Goal: Information Seeking & Learning: Learn about a topic

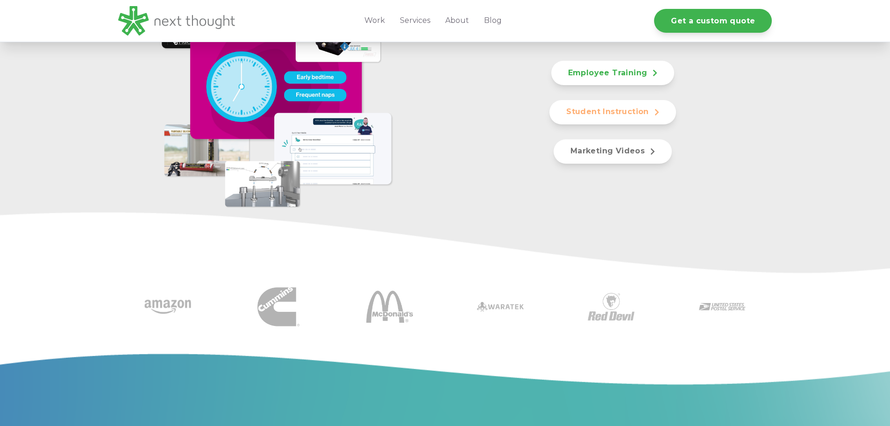
scroll to position [467, 0]
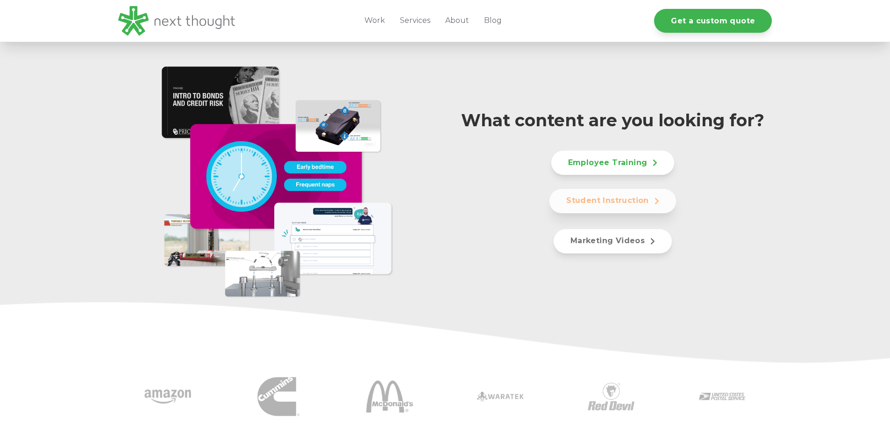
click at [605, 202] on link "Student Instruction" at bounding box center [612, 201] width 127 height 24
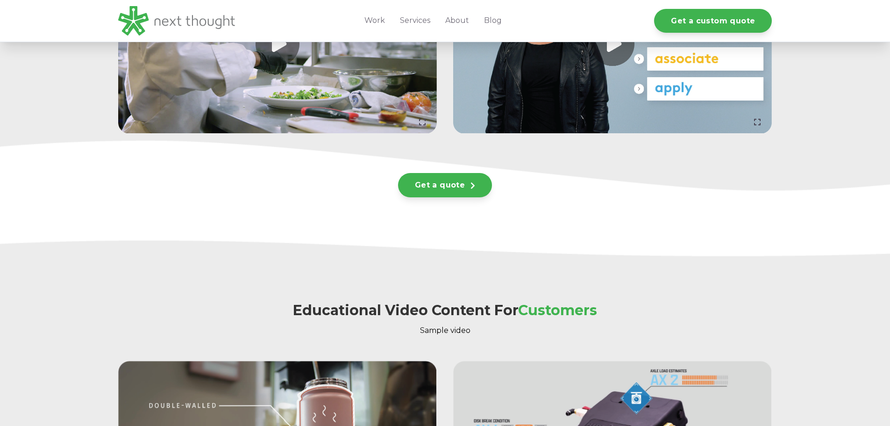
scroll to position [2707, 0]
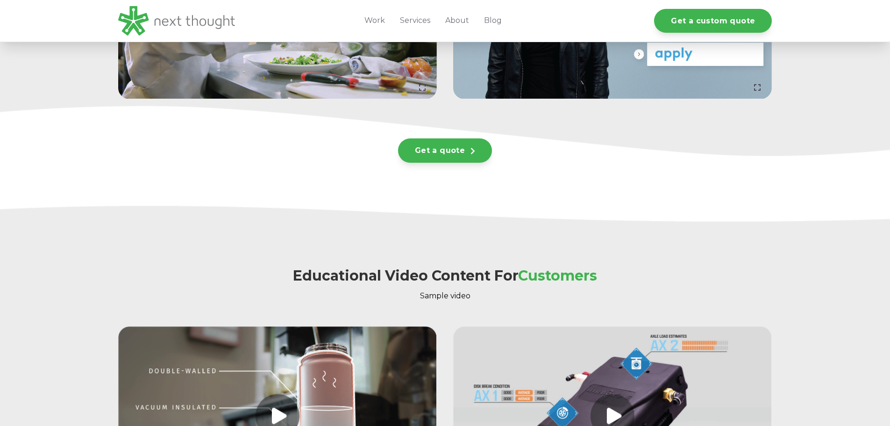
click at [437, 150] on div at bounding box center [445, 157] width 654 height 15
click at [471, 148] on icon at bounding box center [472, 149] width 5 height 7
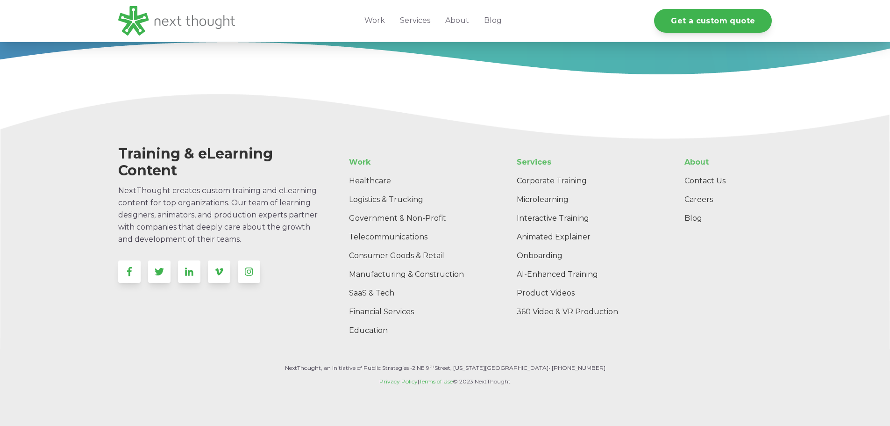
scroll to position [1074, 0]
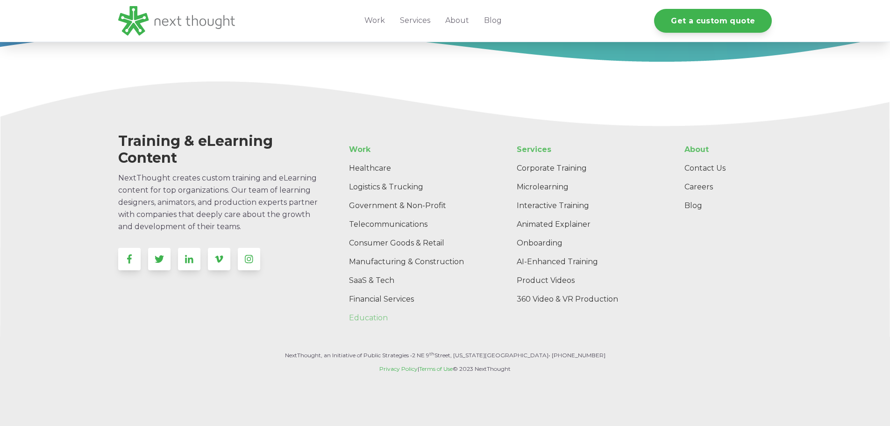
click at [378, 322] on link "Education" at bounding box center [411, 317] width 140 height 19
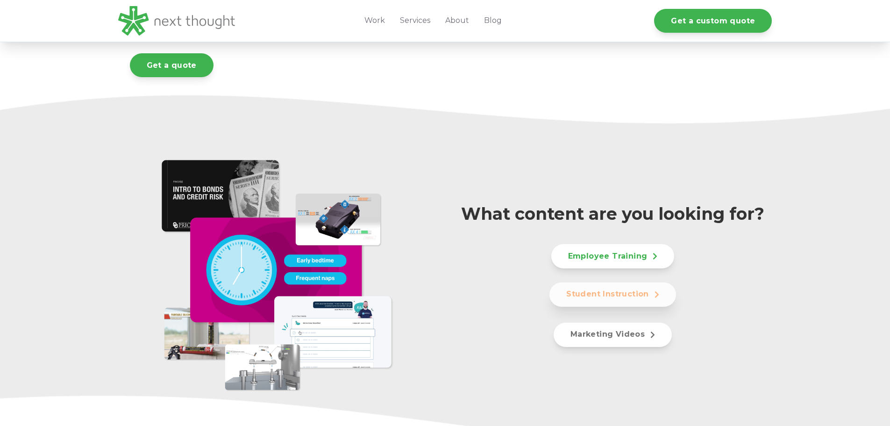
click at [577, 296] on link "Student Instruction" at bounding box center [612, 294] width 127 height 24
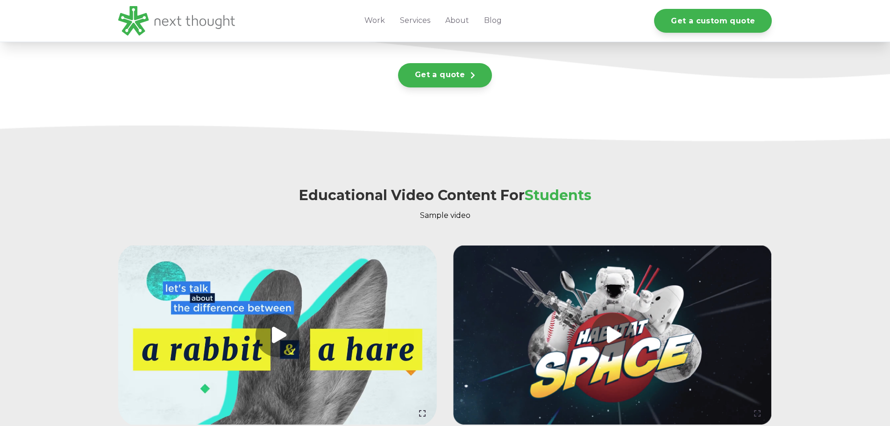
scroll to position [2172, 0]
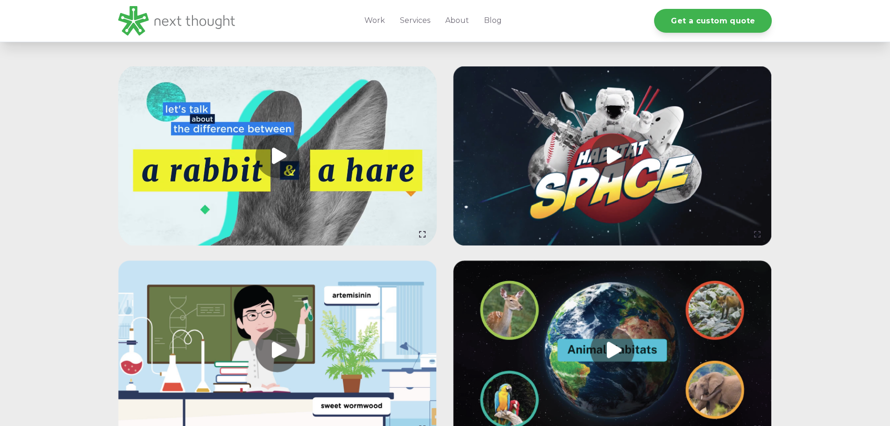
click at [274, 152] on link at bounding box center [277, 155] width 319 height 179
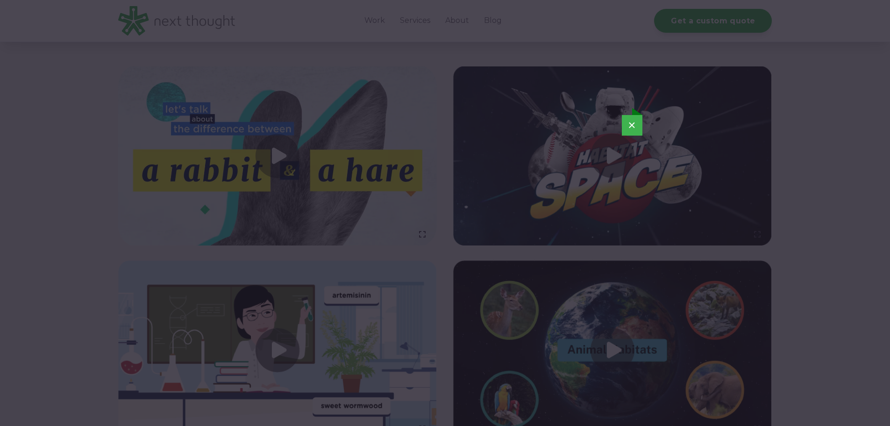
click at [634, 127] on button "×" at bounding box center [632, 125] width 21 height 21
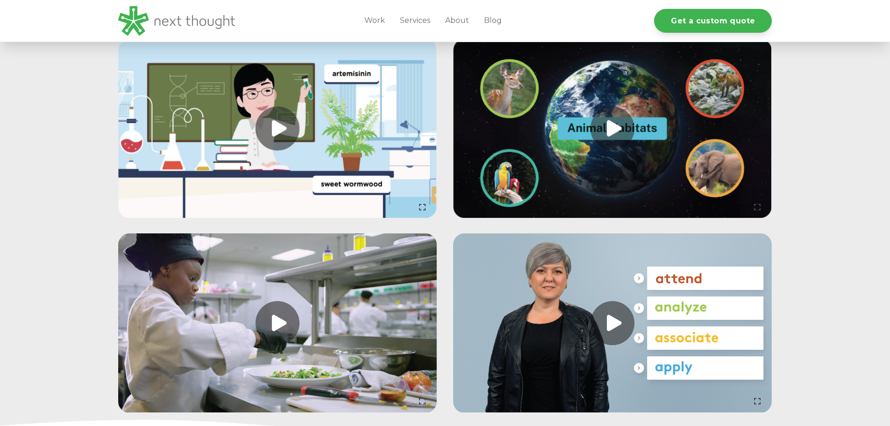
scroll to position [2266, 0]
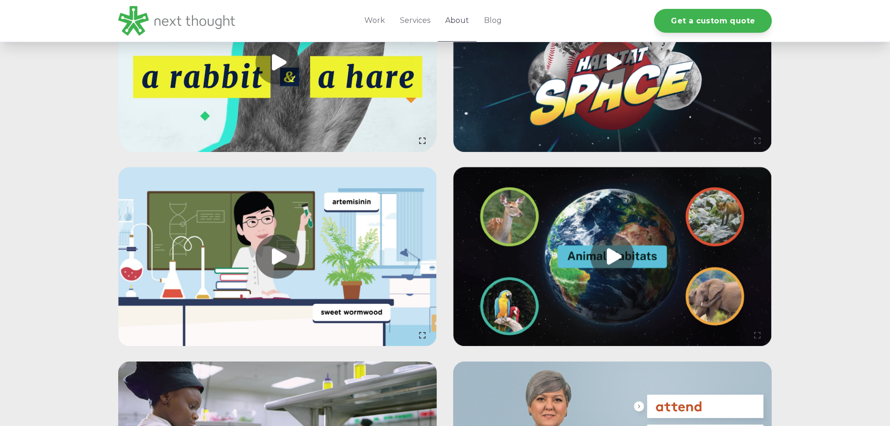
click at [450, 16] on link "About" at bounding box center [457, 21] width 39 height 42
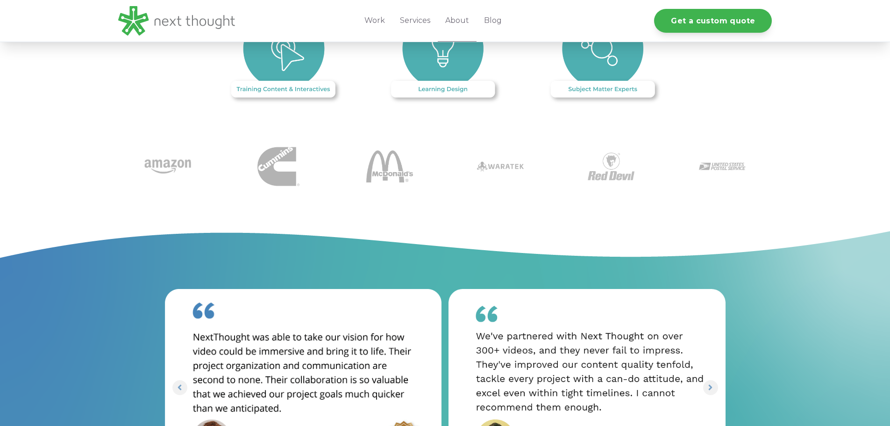
scroll to position [934, 0]
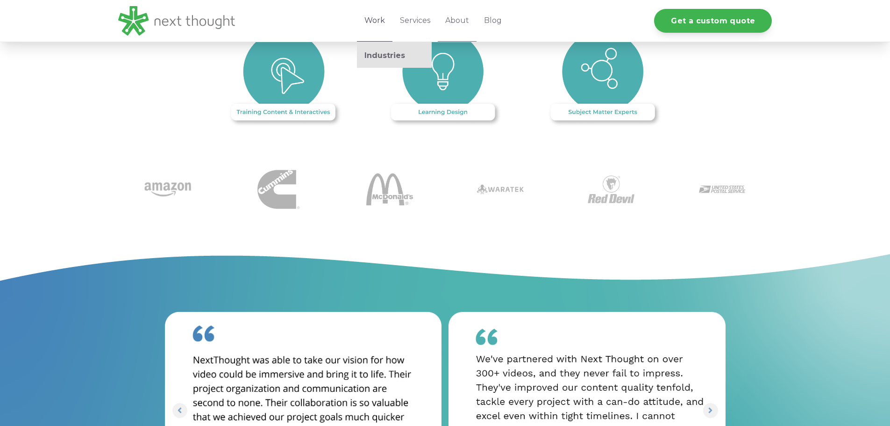
click at [369, 18] on link "Work" at bounding box center [374, 21] width 35 height 42
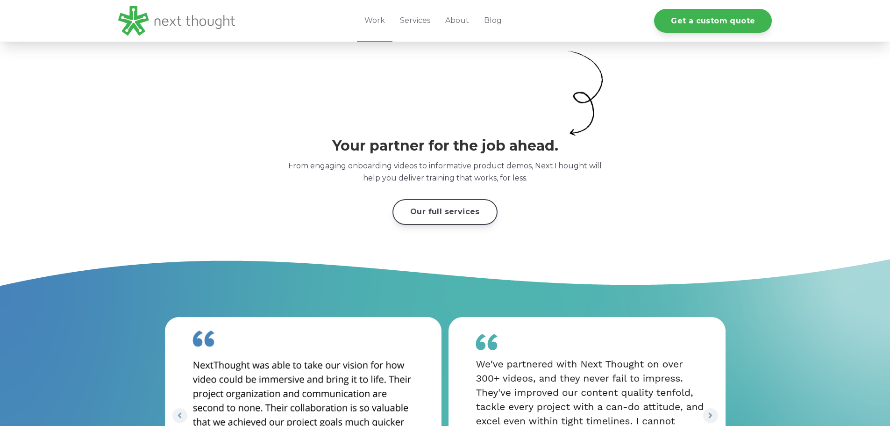
scroll to position [2336, 0]
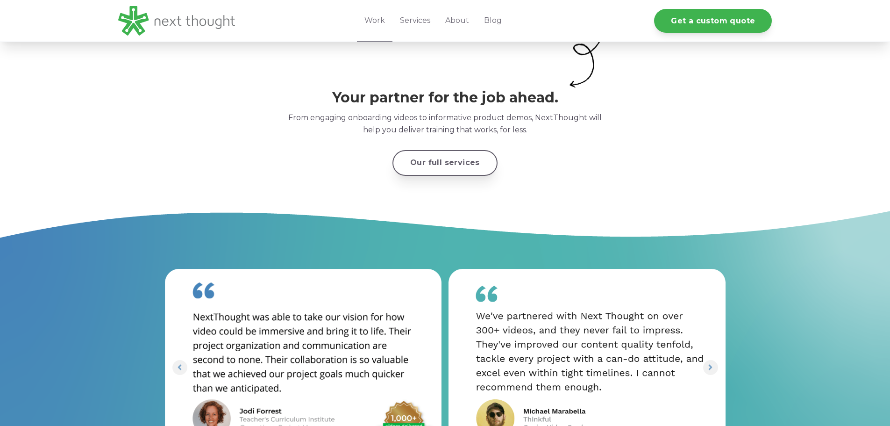
drag, startPoint x: 452, startPoint y: 165, endPoint x: 447, endPoint y: 159, distance: 7.6
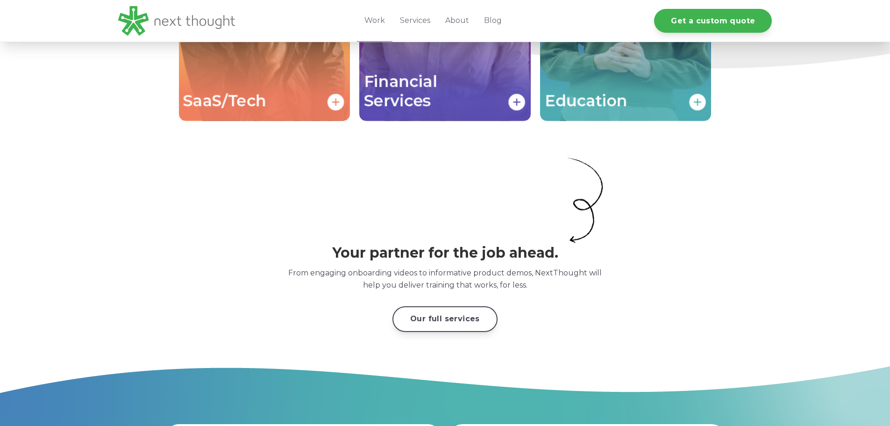
scroll to position [2055, 0]
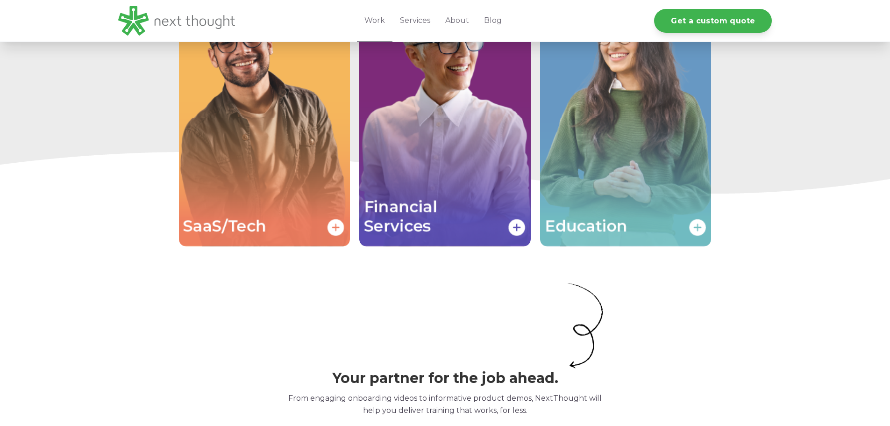
click at [664, 141] on img "Image grid with {{ image_count }} images." at bounding box center [625, 117] width 171 height 257
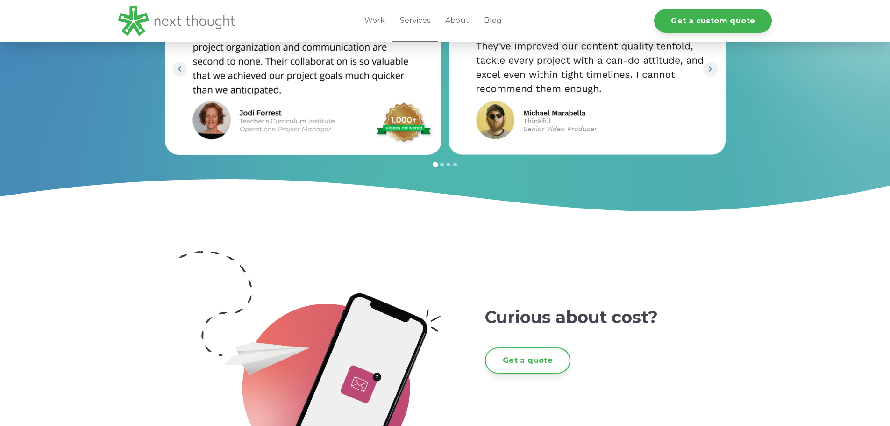
scroll to position [1261, 0]
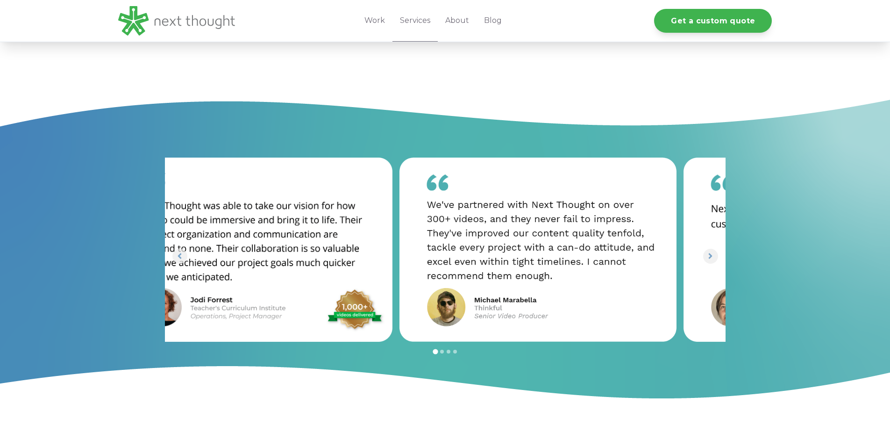
drag, startPoint x: 250, startPoint y: 204, endPoint x: 214, endPoint y: 215, distance: 37.5
click at [203, 204] on img "1 of 8" at bounding box center [254, 249] width 277 height 184
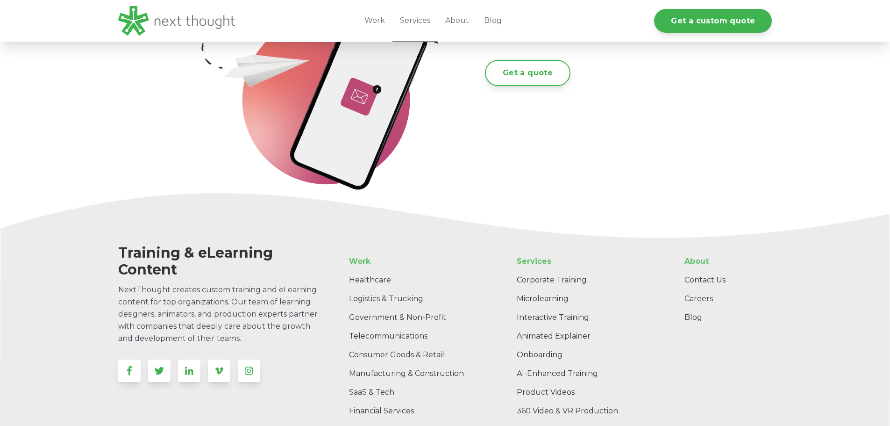
scroll to position [1728, 0]
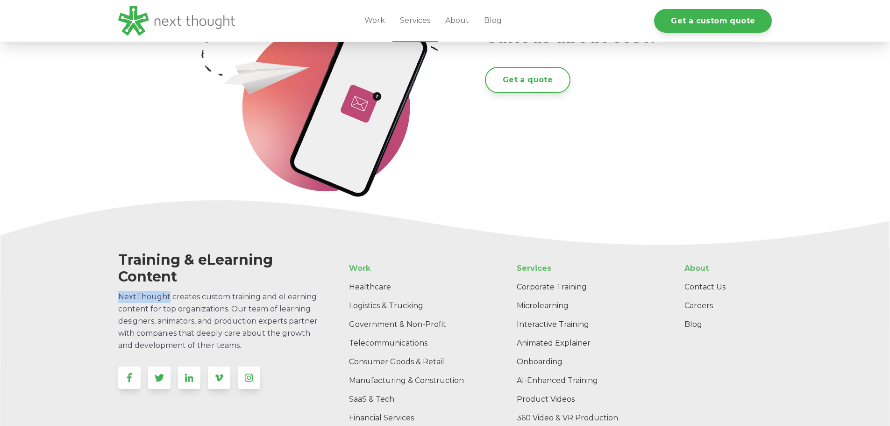
drag, startPoint x: 166, startPoint y: 299, endPoint x: 119, endPoint y: 302, distance: 47.3
click at [119, 302] on p "NextThought creates custom training and eLearning content for top organizations…" at bounding box center [221, 321] width 207 height 61
click at [285, 362] on div at bounding box center [221, 369] width 207 height 37
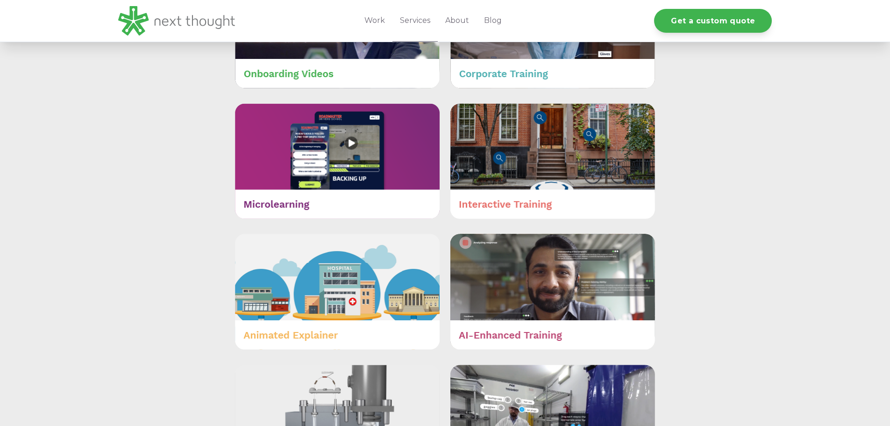
scroll to position [467, 0]
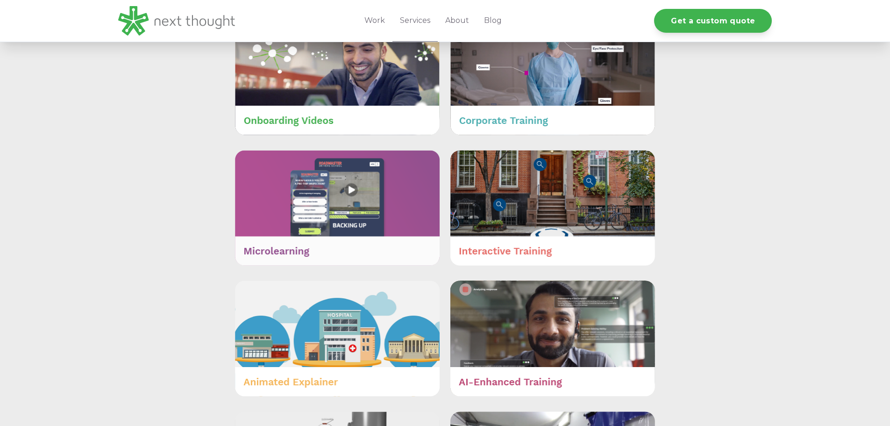
click at [355, 200] on img at bounding box center [337, 208] width 205 height 116
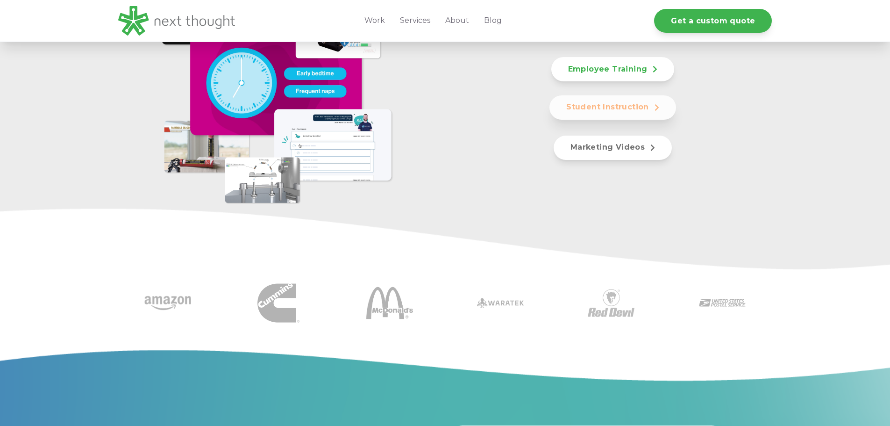
click at [585, 109] on link "Student Instruction" at bounding box center [612, 107] width 127 height 24
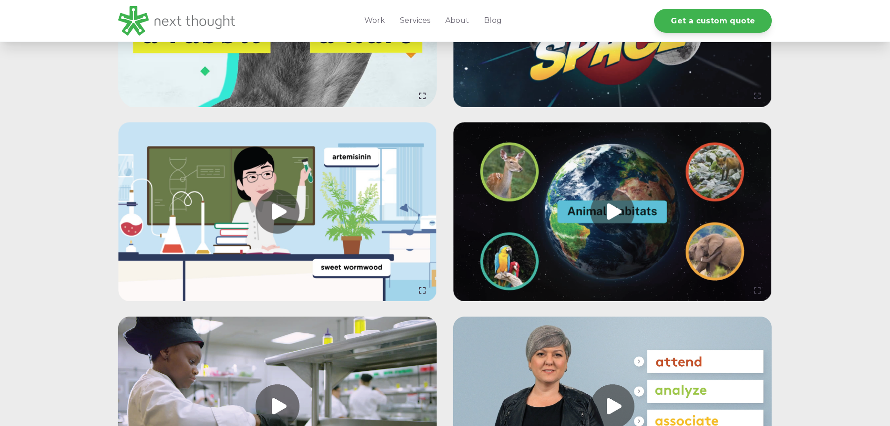
scroll to position [2124, 0]
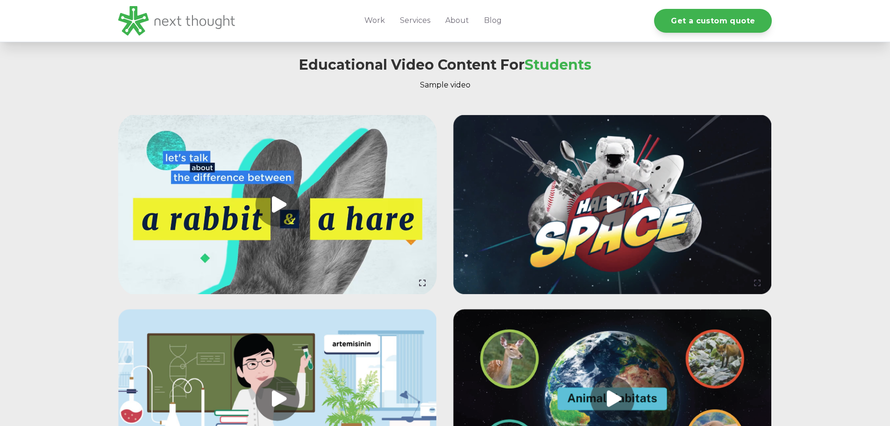
click at [277, 205] on link at bounding box center [277, 204] width 319 height 179
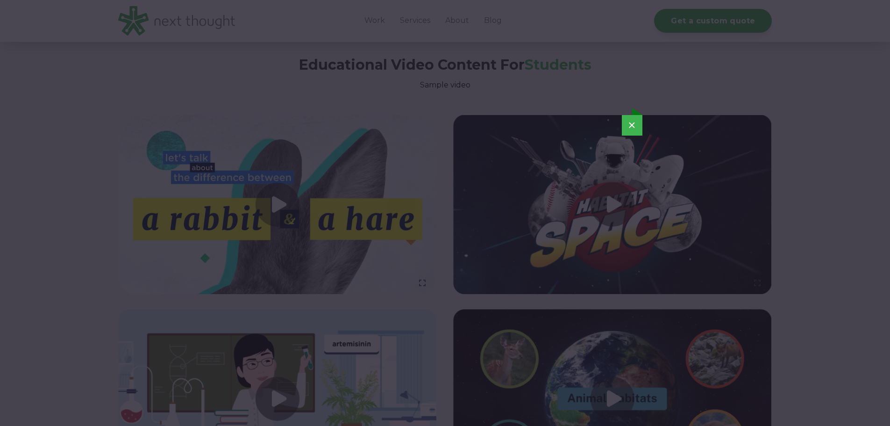
click at [639, 126] on button "×" at bounding box center [632, 125] width 21 height 21
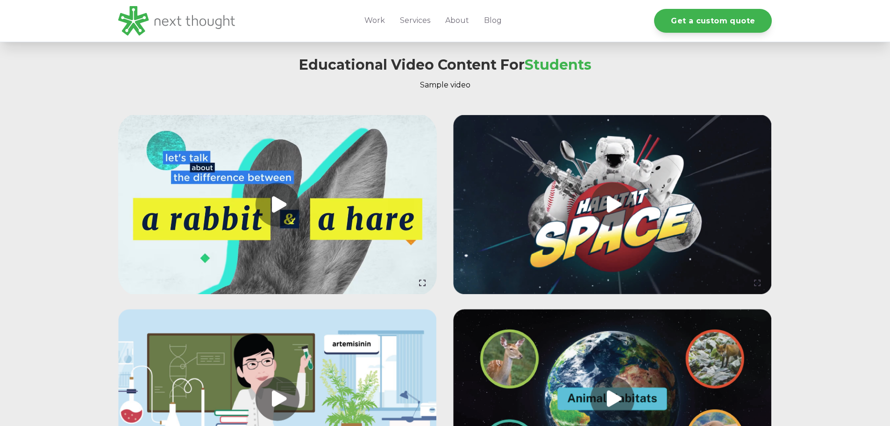
click at [618, 200] on link at bounding box center [612, 204] width 319 height 179
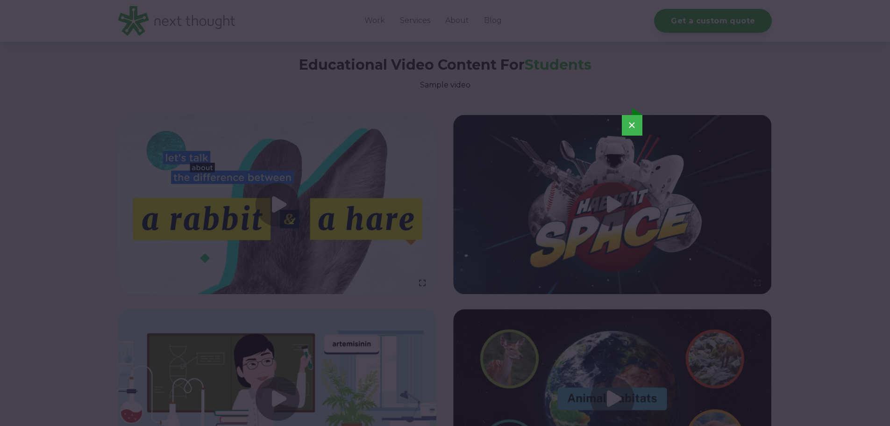
click at [633, 123] on button "×" at bounding box center [632, 125] width 21 height 21
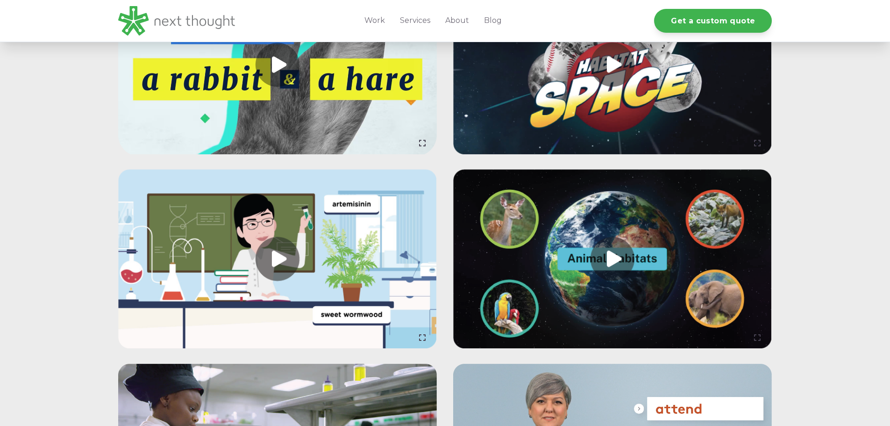
scroll to position [2264, 0]
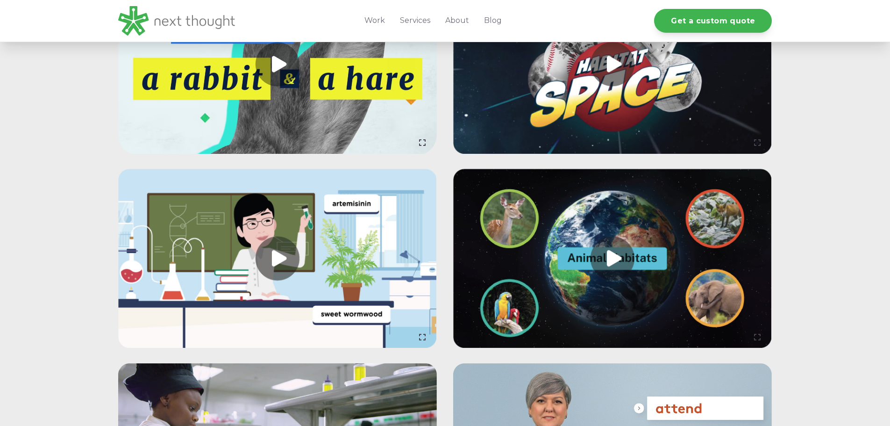
click at [270, 259] on link at bounding box center [277, 258] width 319 height 179
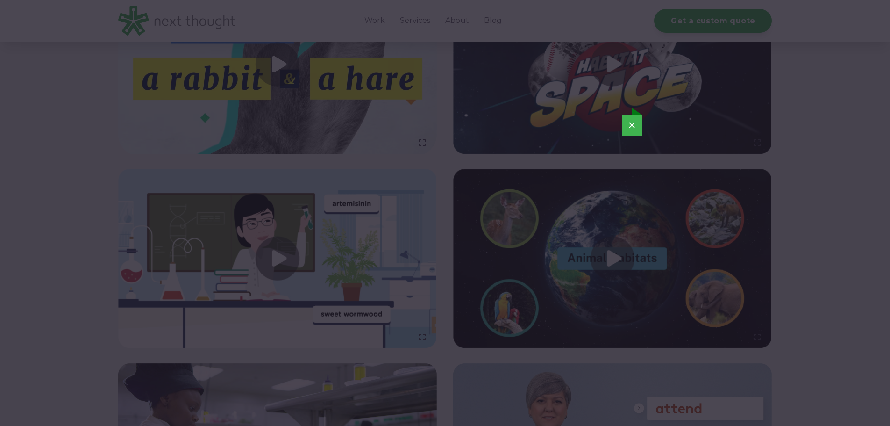
click at [639, 123] on button "×" at bounding box center [632, 125] width 21 height 21
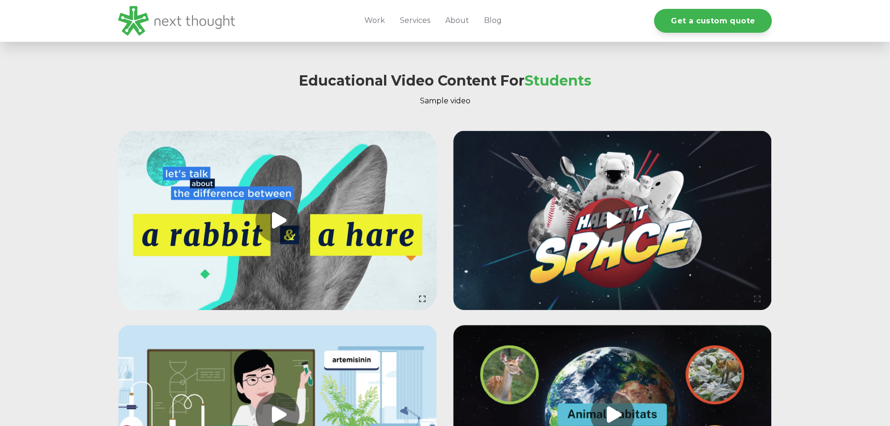
scroll to position [1937, 0]
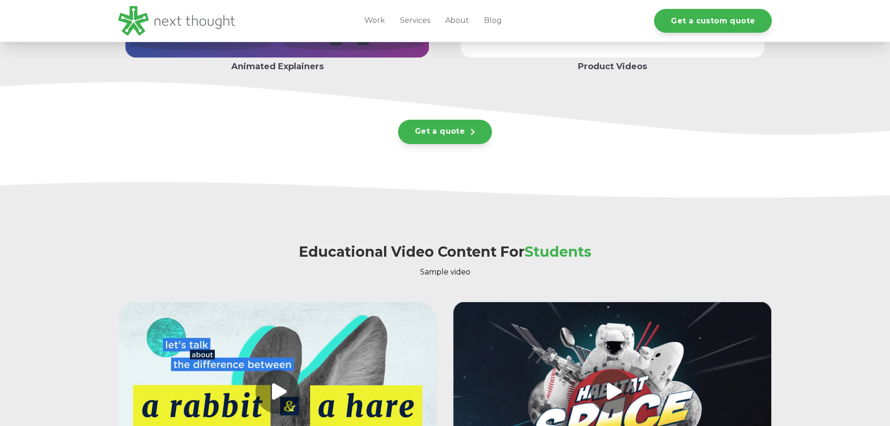
click at [336, 353] on link at bounding box center [277, 391] width 319 height 179
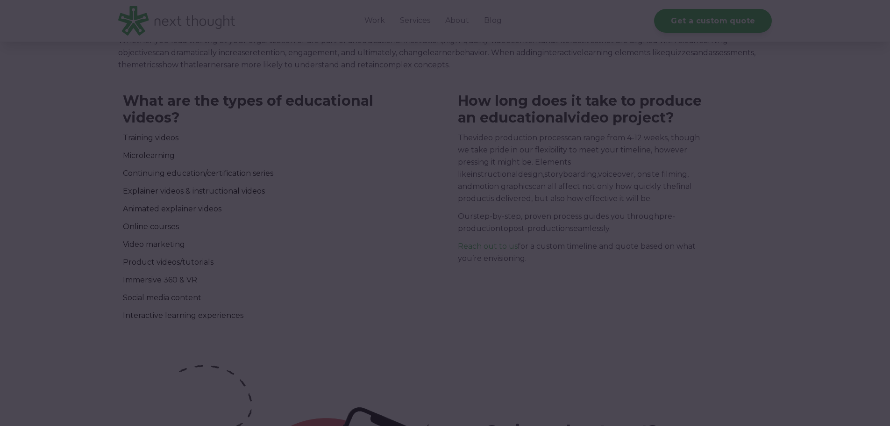
scroll to position [5394, 0]
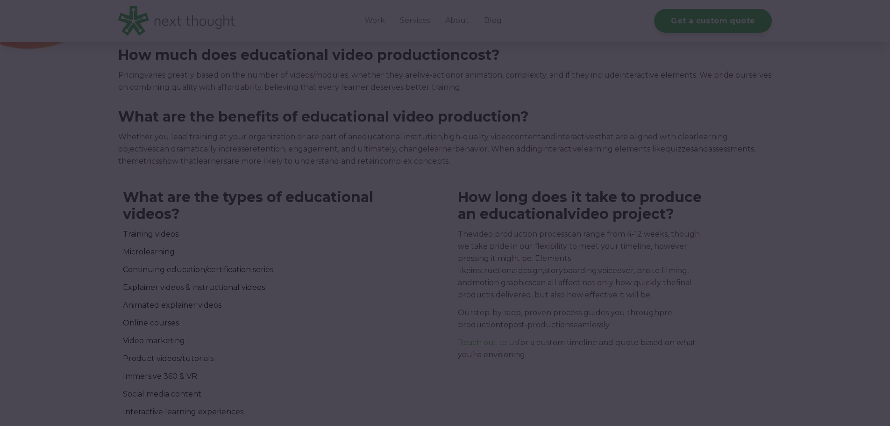
click at [90, 215] on div at bounding box center [445, 213] width 890 height 426
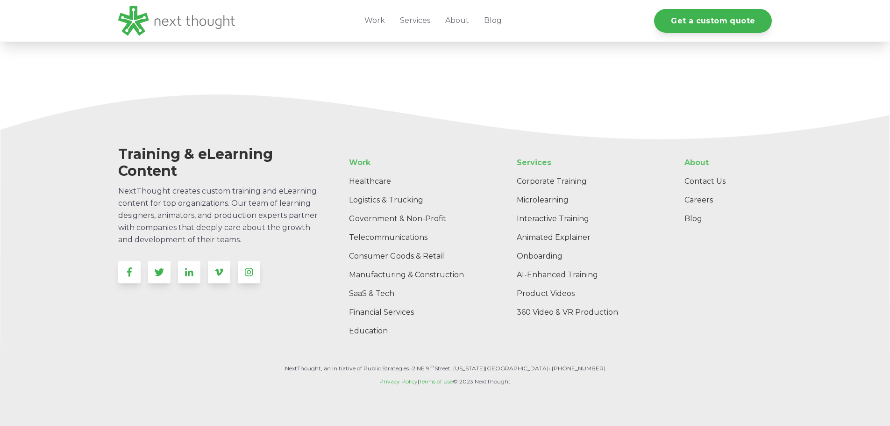
scroll to position [6086, 0]
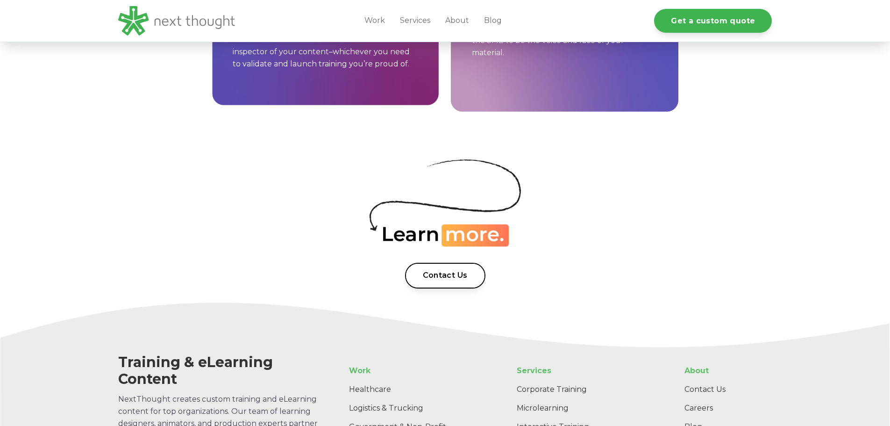
scroll to position [1121, 0]
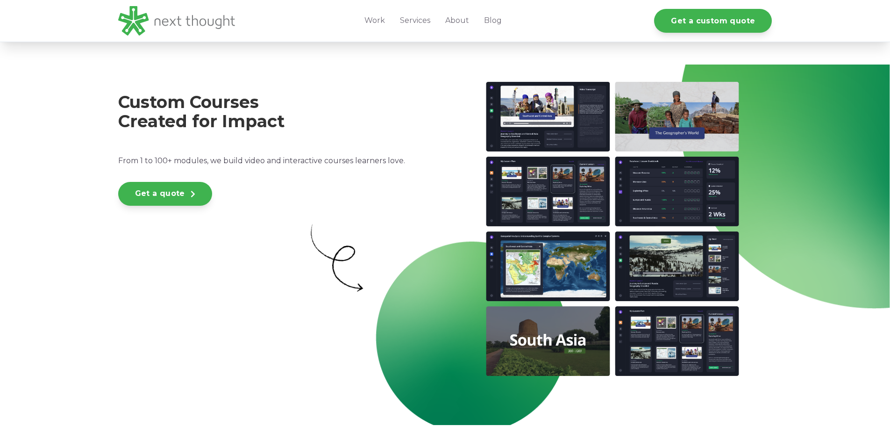
scroll to position [1588, 0]
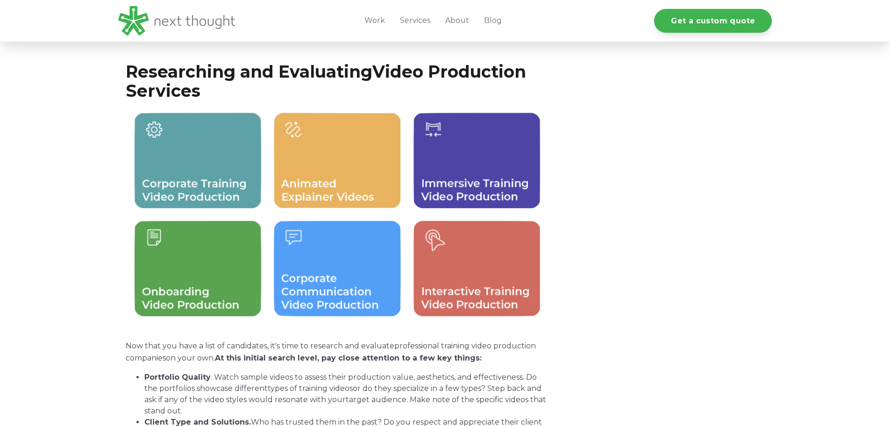
scroll to position [4204, 0]
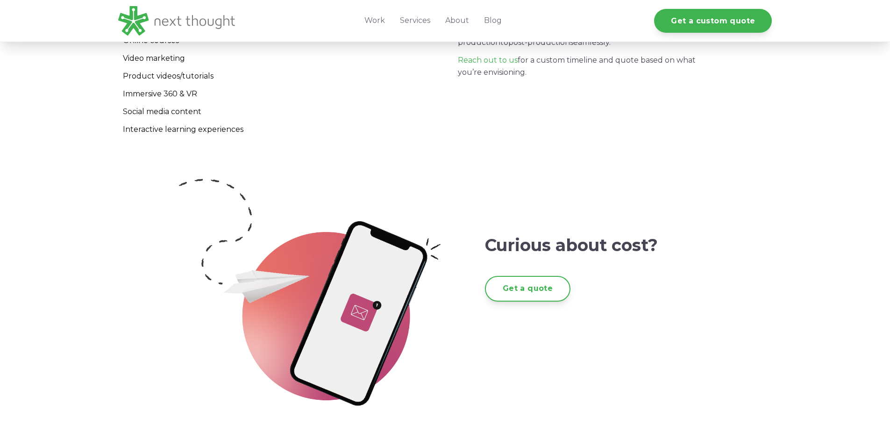
scroll to position [6098, 0]
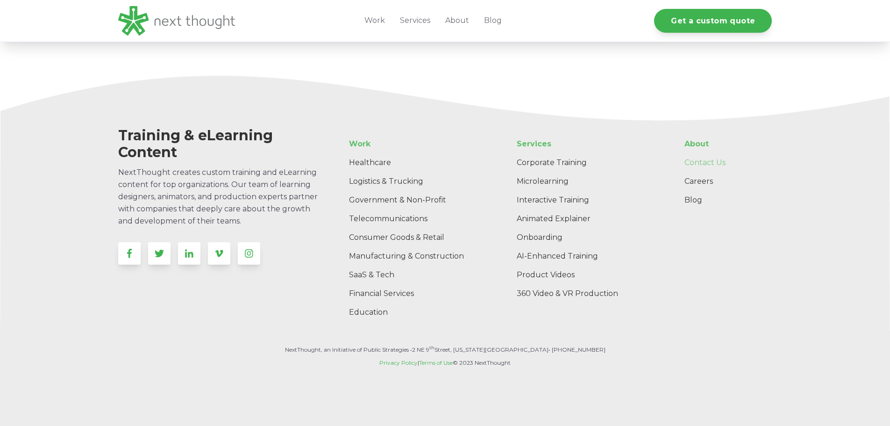
click at [698, 162] on link "Contact Us" at bounding box center [724, 162] width 95 height 19
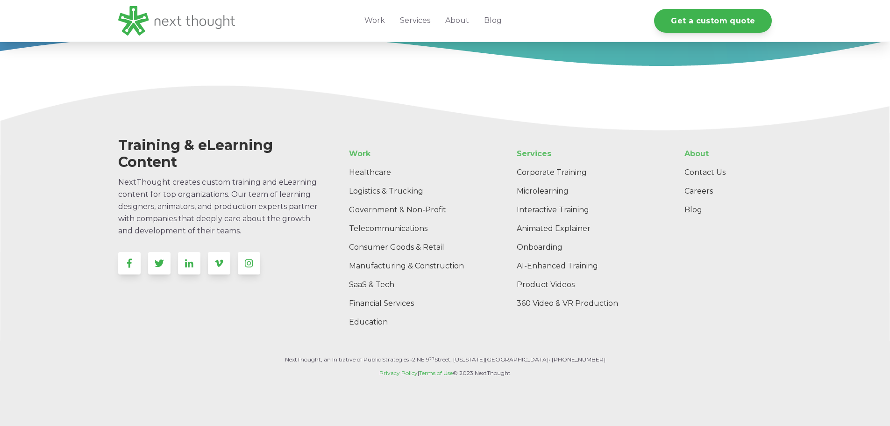
scroll to position [1026, 0]
